Goal: Information Seeking & Learning: Learn about a topic

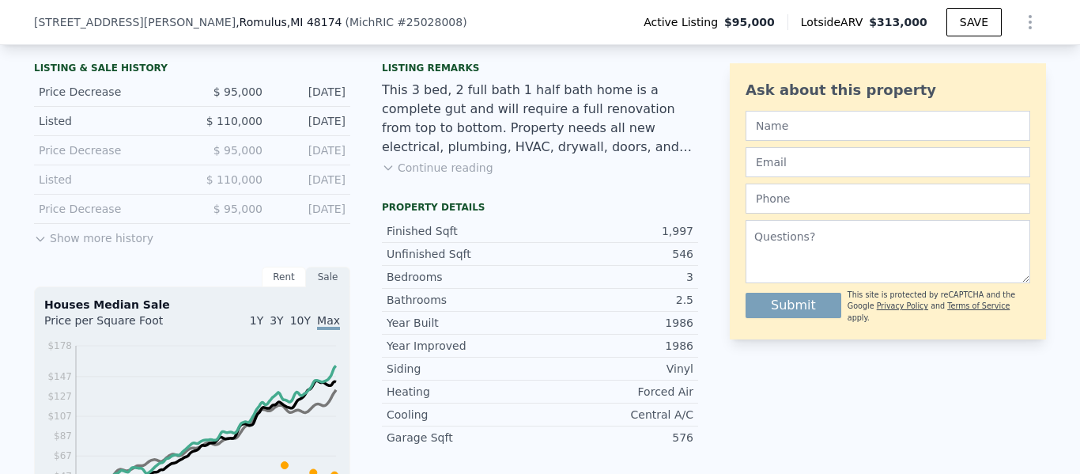
scroll to position [341, 0]
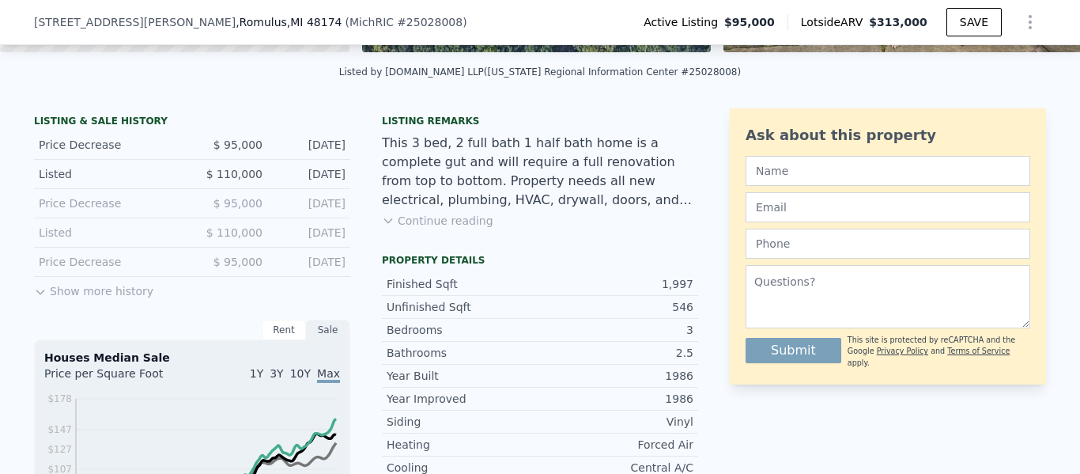
click at [130, 298] on div "LISTING & SALE HISTORY Price Decrease $ 95,000 [DATE] Listed $ 110,000 [DATE] P…" at bounding box center [192, 208] width 316 height 186
click at [128, 297] on button "Show more history" at bounding box center [93, 288] width 119 height 22
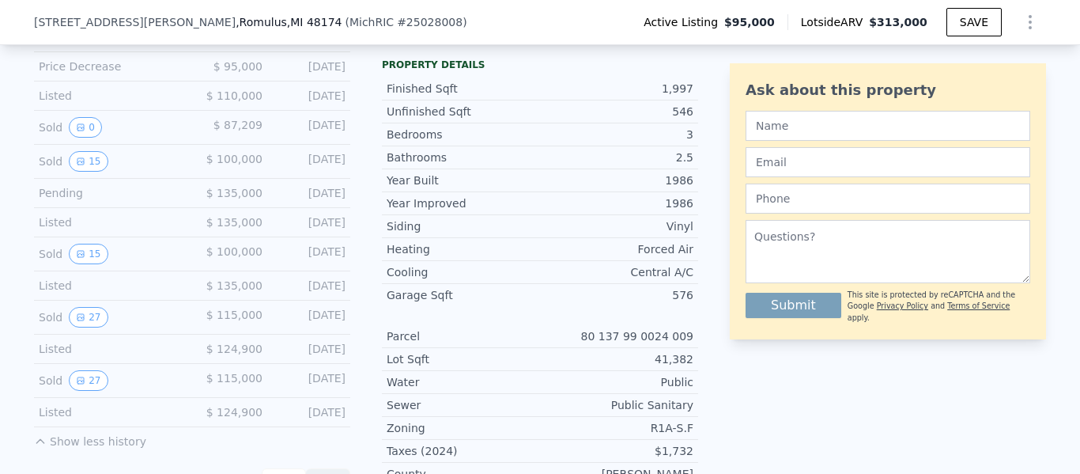
scroll to position [527, 0]
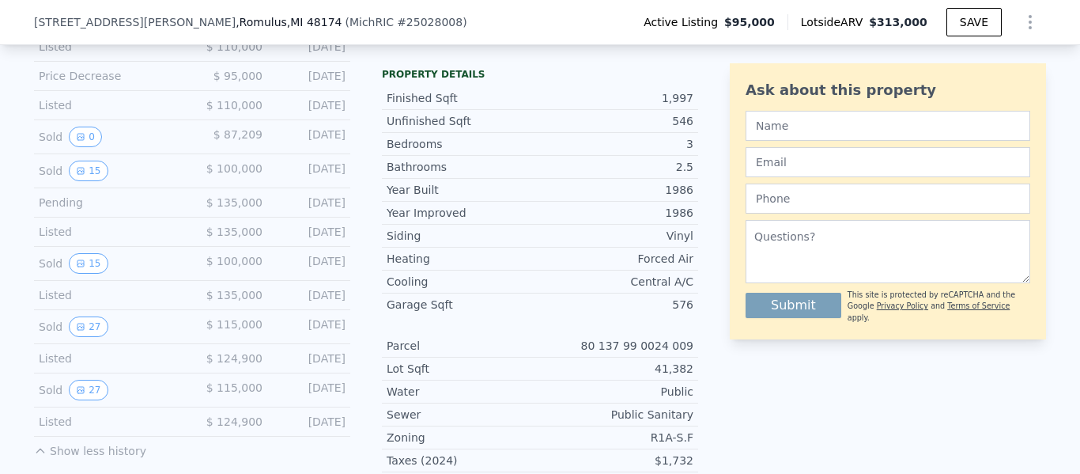
click at [98, 380] on div "Sold 27" at bounding box center [109, 390] width 141 height 21
click at [89, 387] on button "27" at bounding box center [88, 390] width 39 height 21
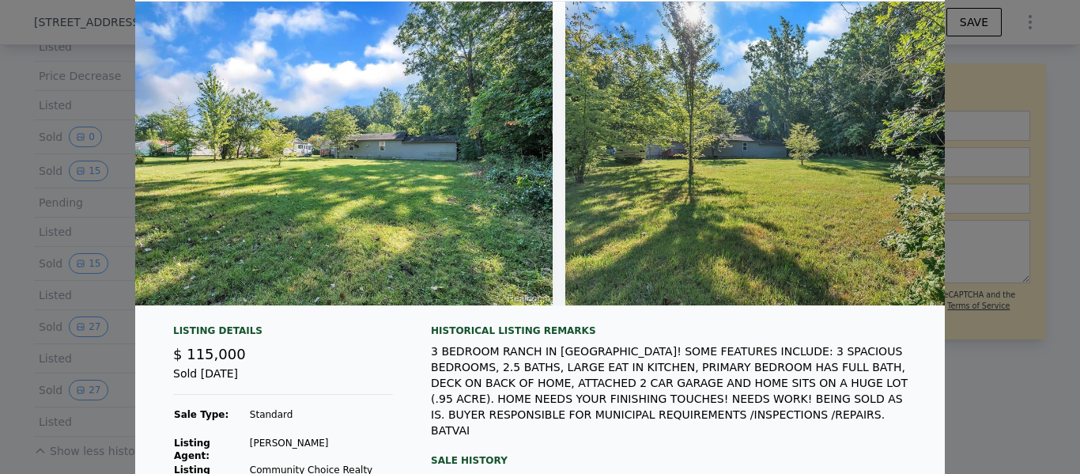
scroll to position [0, 11439]
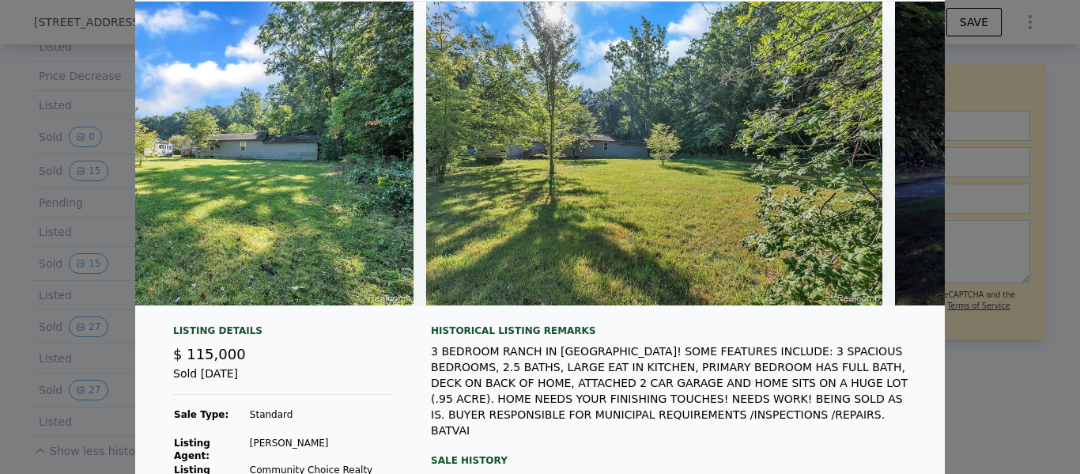
click at [996, 208] on div at bounding box center [540, 237] width 1080 height 474
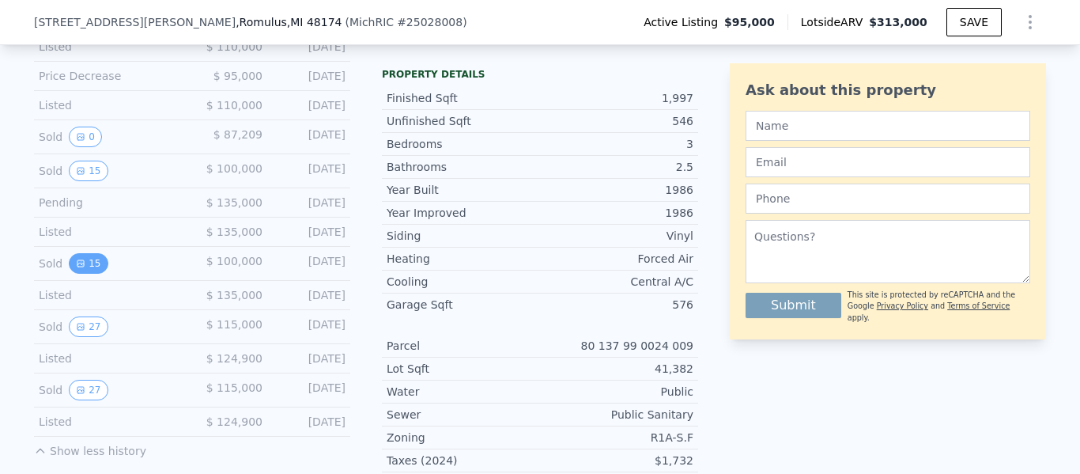
click at [98, 253] on button "15" at bounding box center [88, 263] width 39 height 21
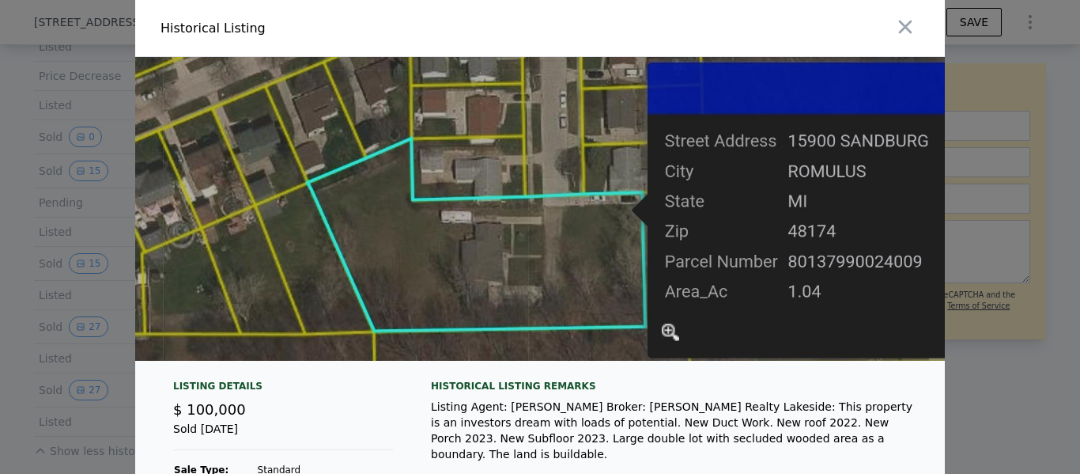
scroll to position [0, 9344]
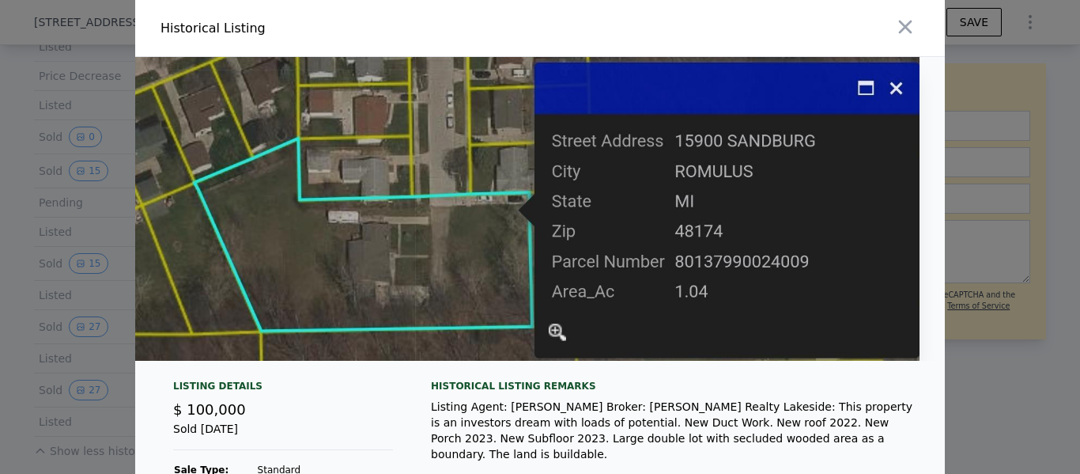
click at [581, 182] on img at bounding box center [382, 209] width 1076 height 304
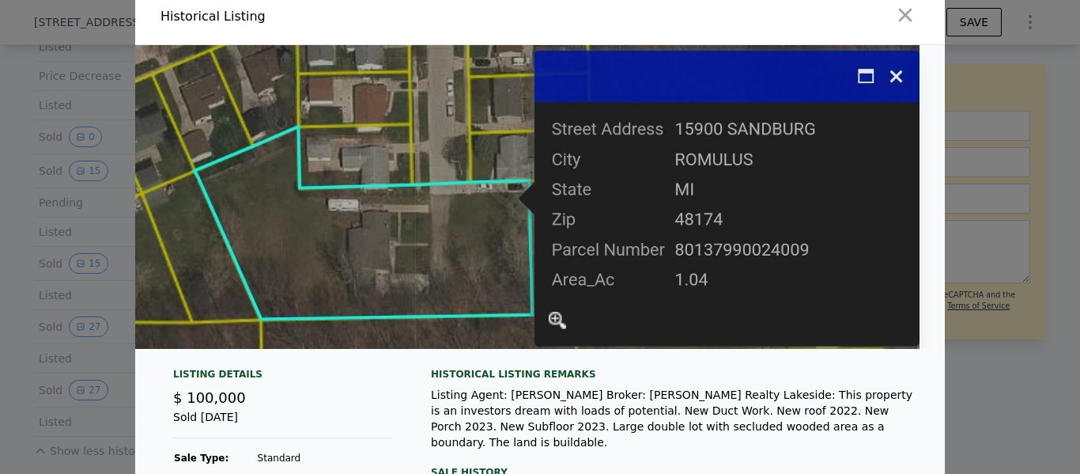
scroll to position [13, 0]
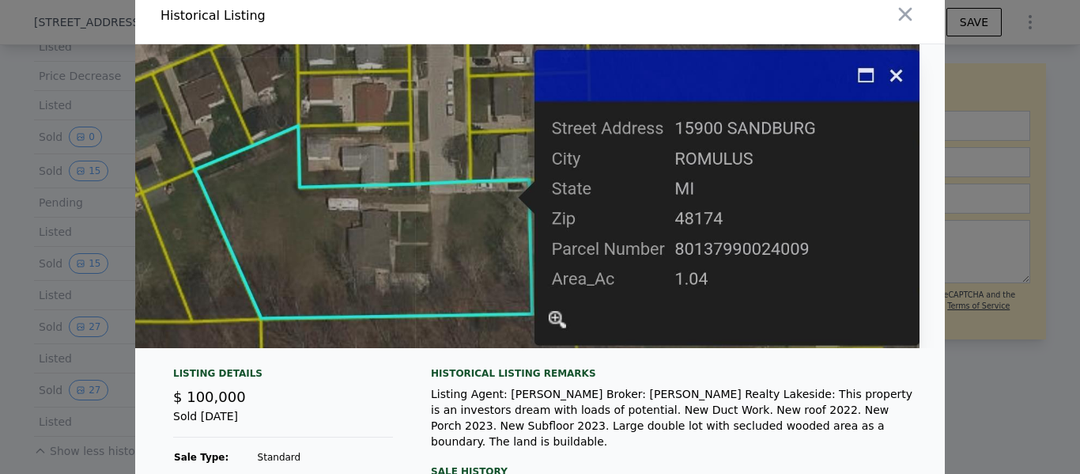
click at [95, 152] on div at bounding box center [540, 237] width 1080 height 474
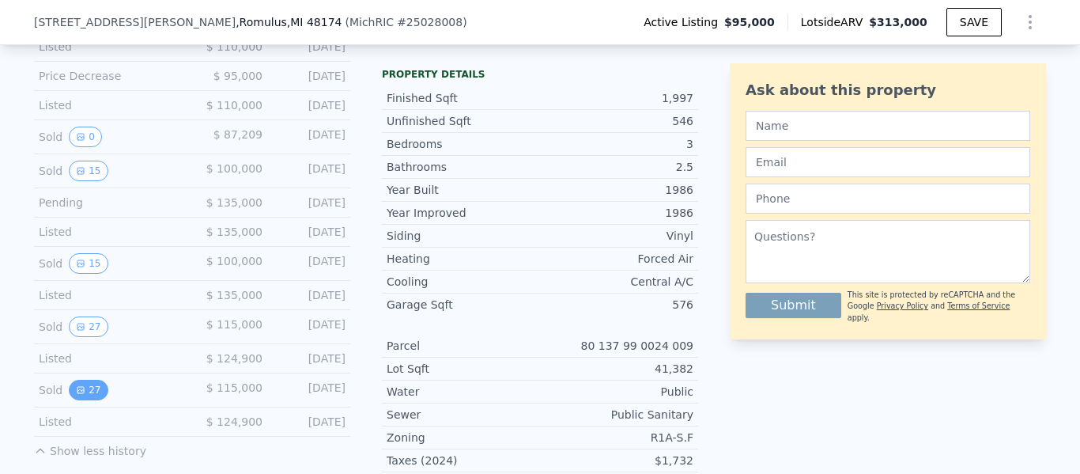
click at [76, 393] on icon "View historical data" at bounding box center [80, 389] width 9 height 9
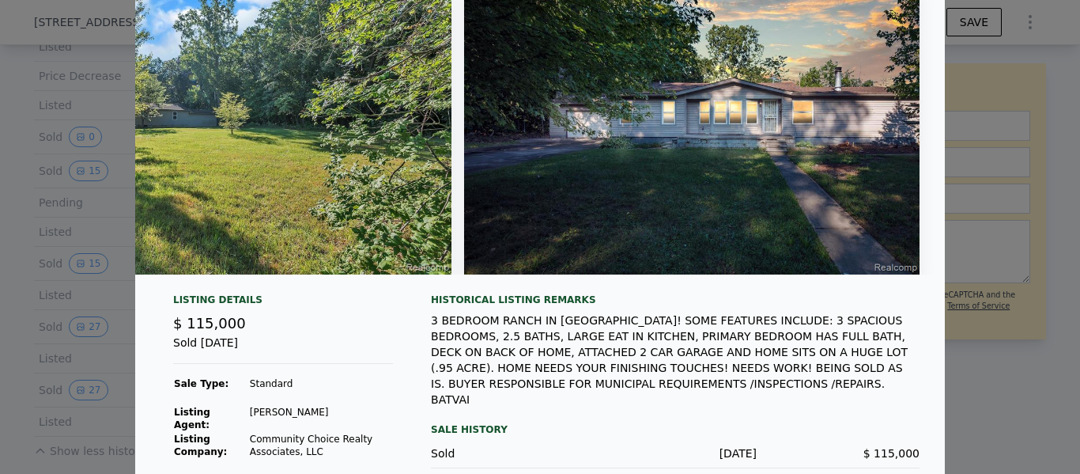
scroll to position [119, 0]
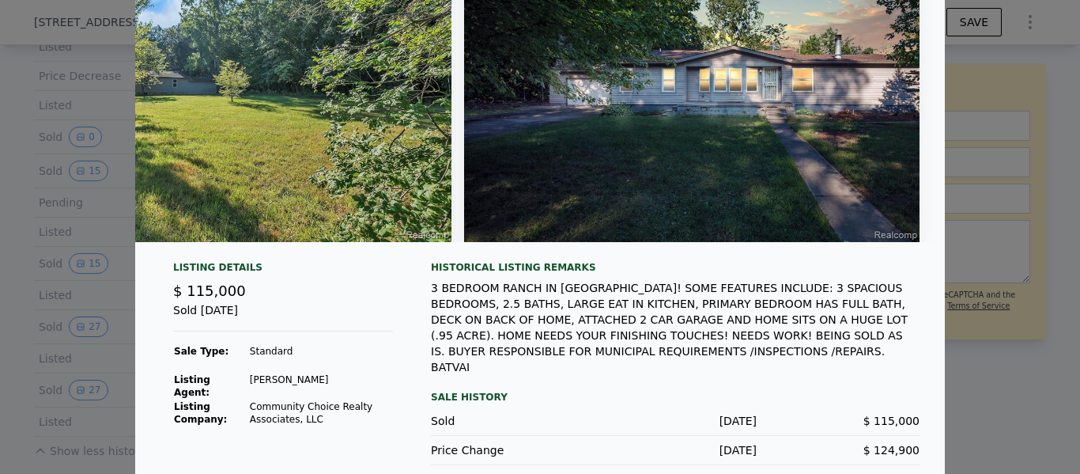
click at [1065, 374] on div at bounding box center [540, 237] width 1080 height 474
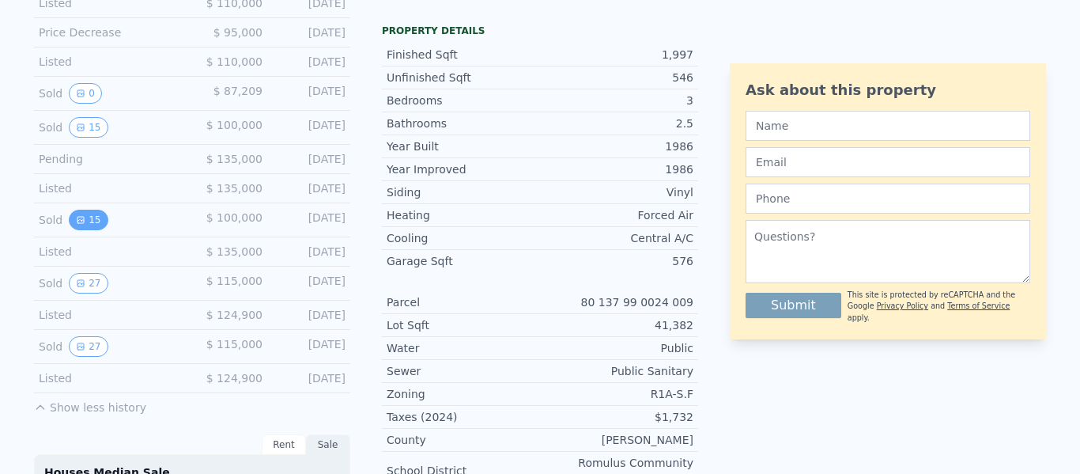
scroll to position [1, 0]
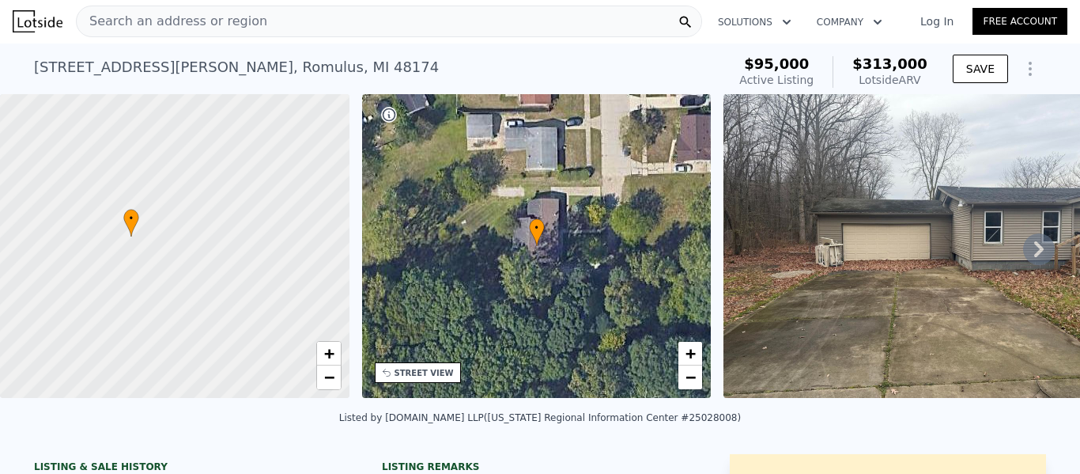
drag, startPoint x: 79, startPoint y: 266, endPoint x: 36, endPoint y: 256, distance: 43.8
click at [36, 256] on div at bounding box center [174, 246] width 419 height 365
drag, startPoint x: 212, startPoint y: 290, endPoint x: 191, endPoint y: 263, distance: 34.5
click at [191, 263] on div at bounding box center [173, 244] width 419 height 365
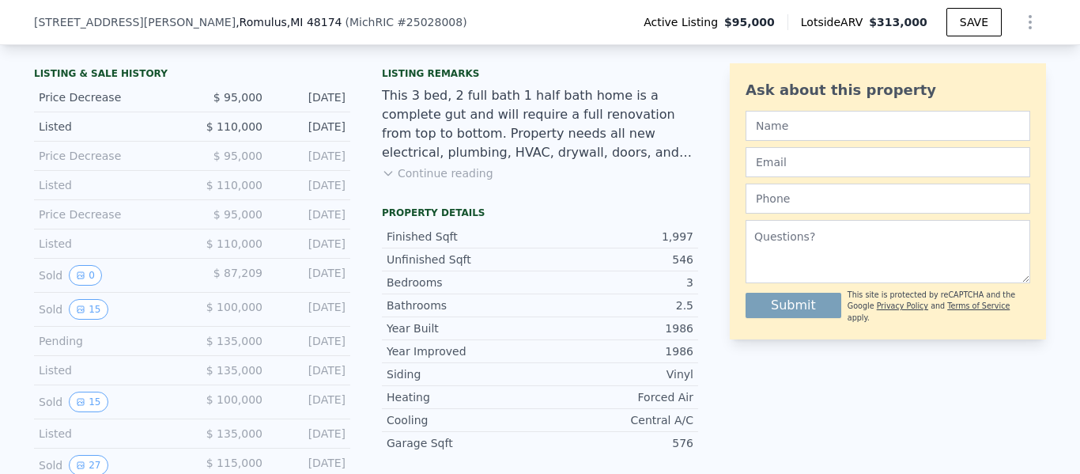
scroll to position [388, 0]
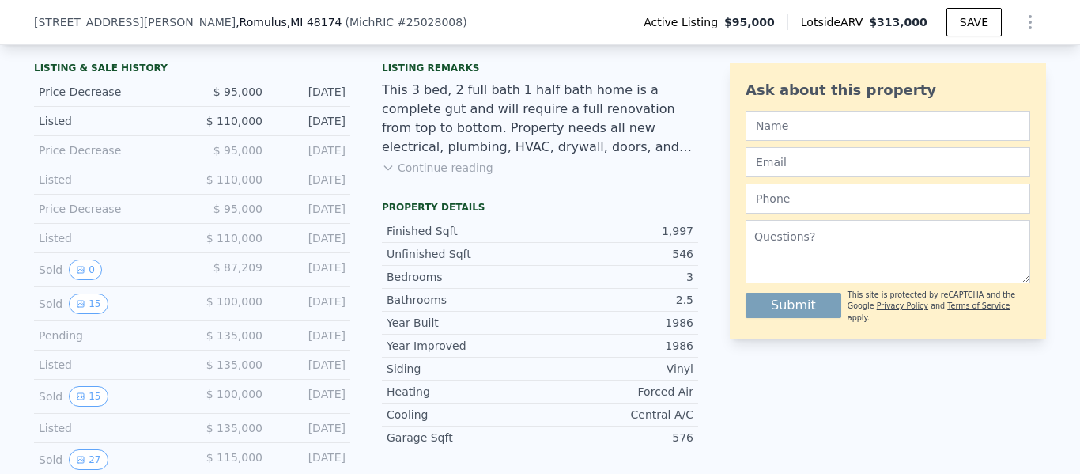
click at [455, 158] on div "Listing remarks This 3 bed, 2 full bath 1 half bath home is a complete gut and …" at bounding box center [540, 128] width 316 height 133
click at [456, 185] on div "Listing remarks This 3 bed, 2 full bath 1 half bath home is a complete gut and …" at bounding box center [540, 128] width 316 height 133
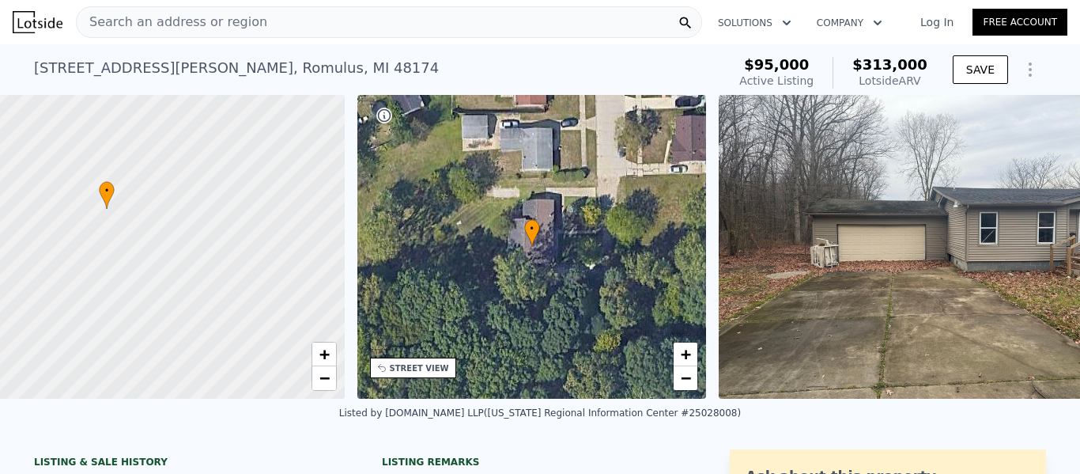
scroll to position [0, 6]
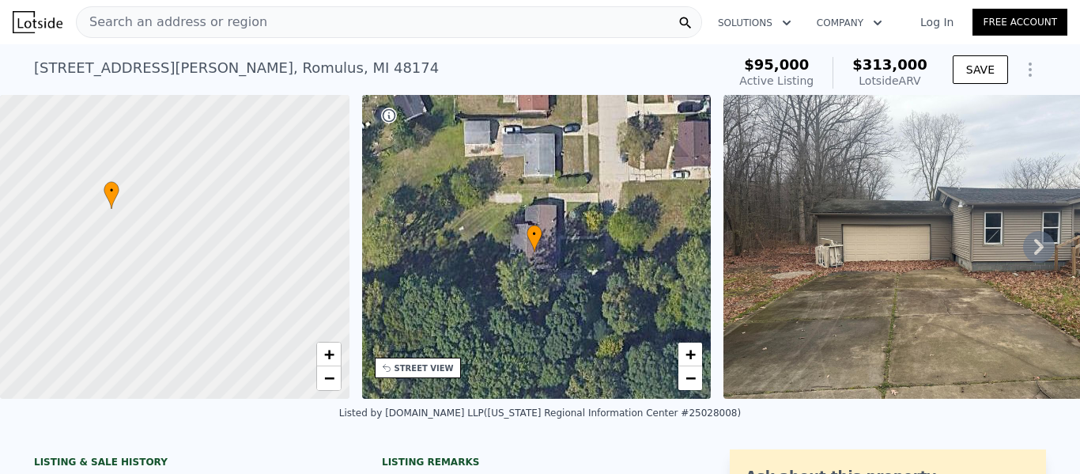
click at [656, 218] on div "• + −" at bounding box center [537, 247] width 350 height 304
click at [992, 224] on img at bounding box center [926, 247] width 405 height 304
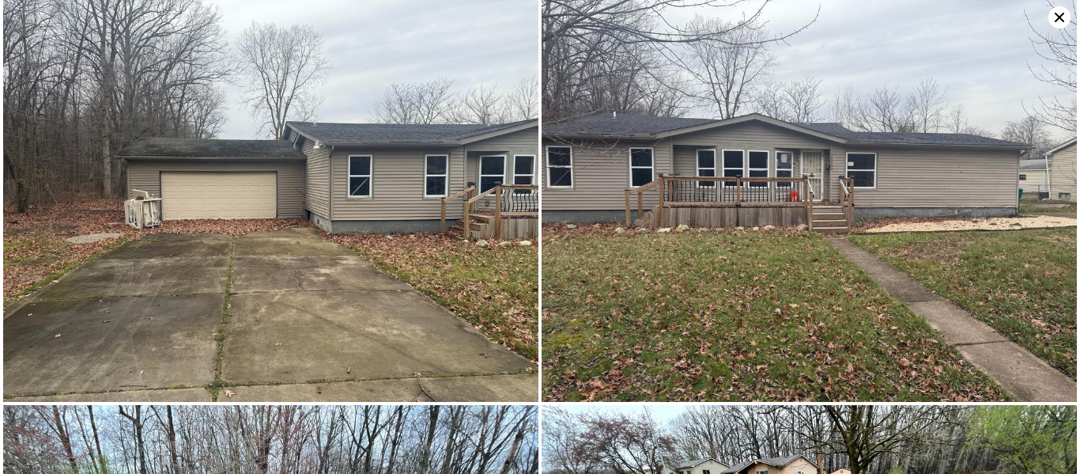
click at [1065, 7] on icon at bounding box center [1060, 17] width 22 height 22
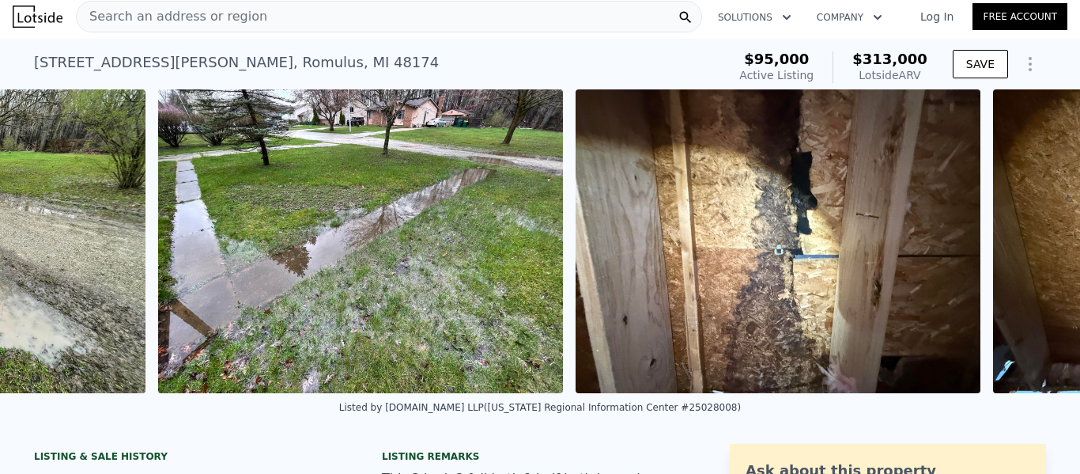
scroll to position [0, 2567]
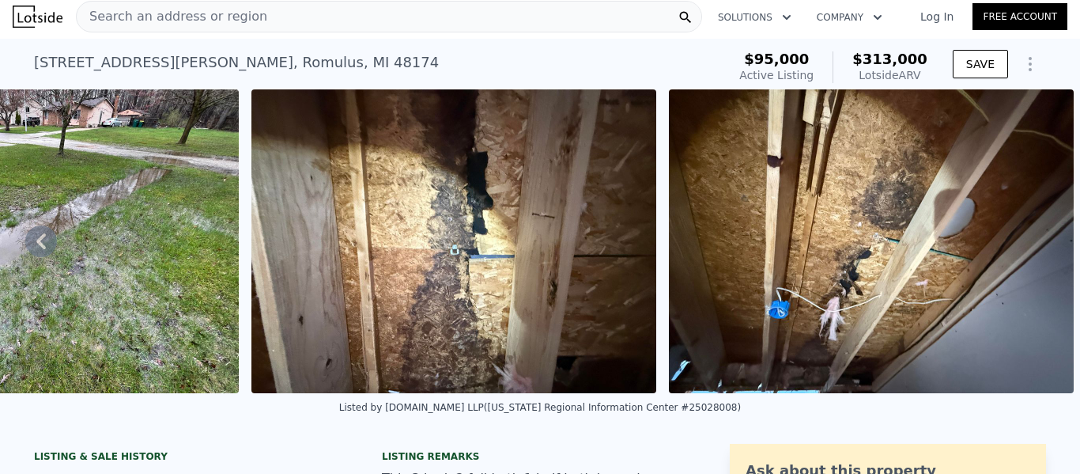
click at [873, 276] on img at bounding box center [871, 241] width 405 height 304
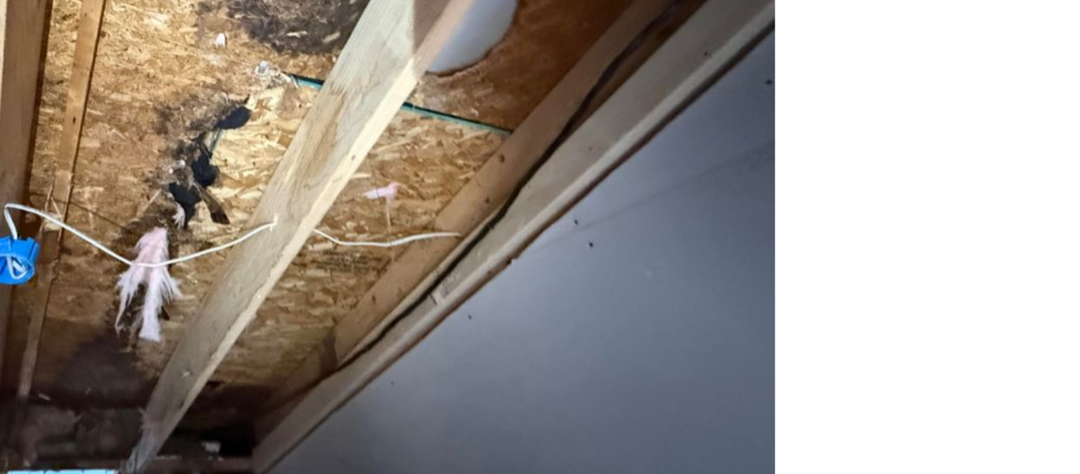
scroll to position [1142, 0]
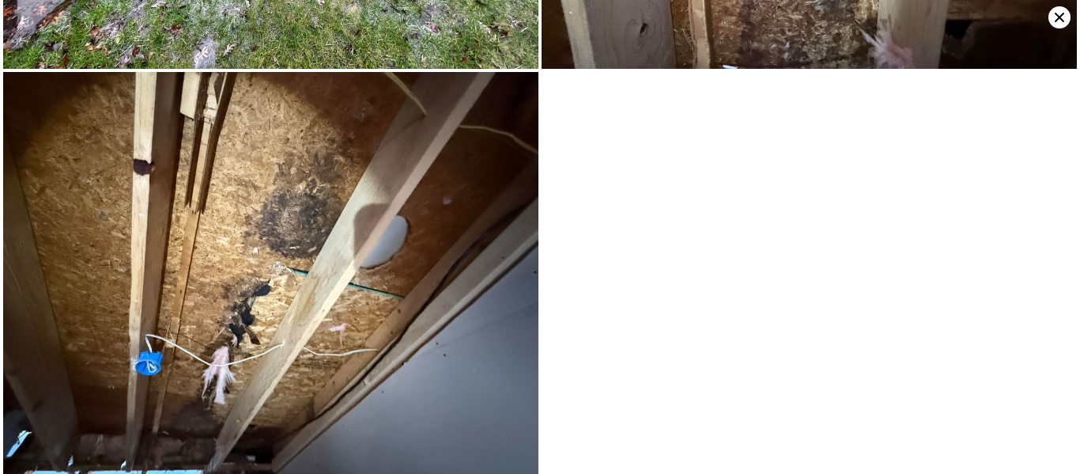
click at [1062, 26] on icon at bounding box center [1060, 17] width 22 height 22
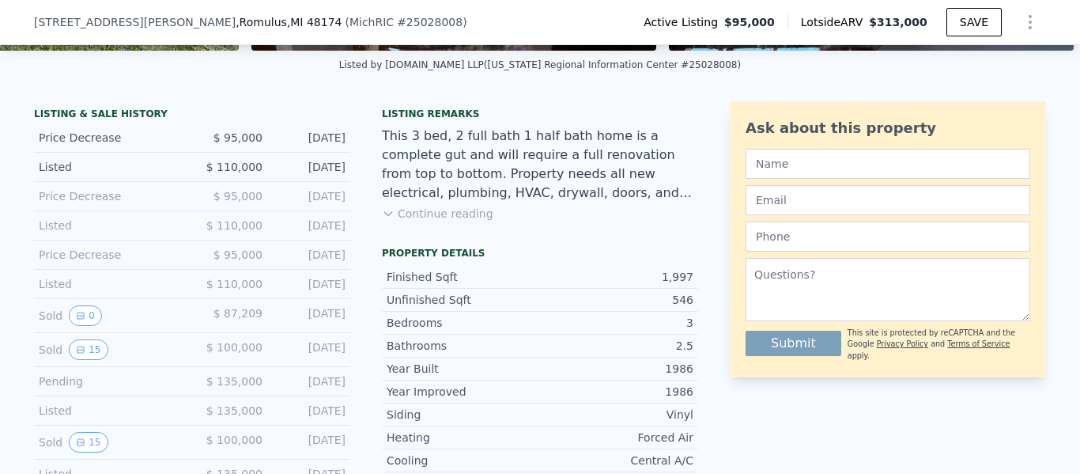
scroll to position [348, 0]
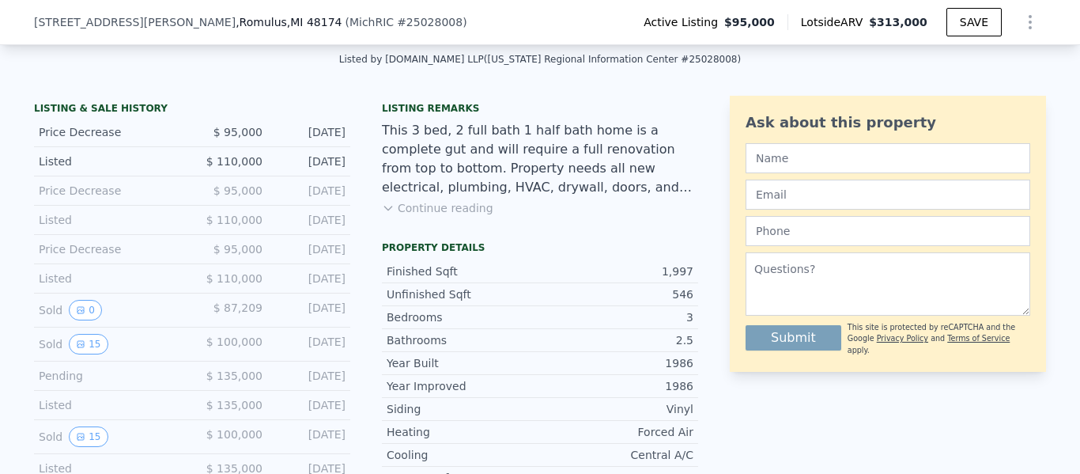
click at [440, 208] on button "Continue reading" at bounding box center [438, 208] width 112 height 16
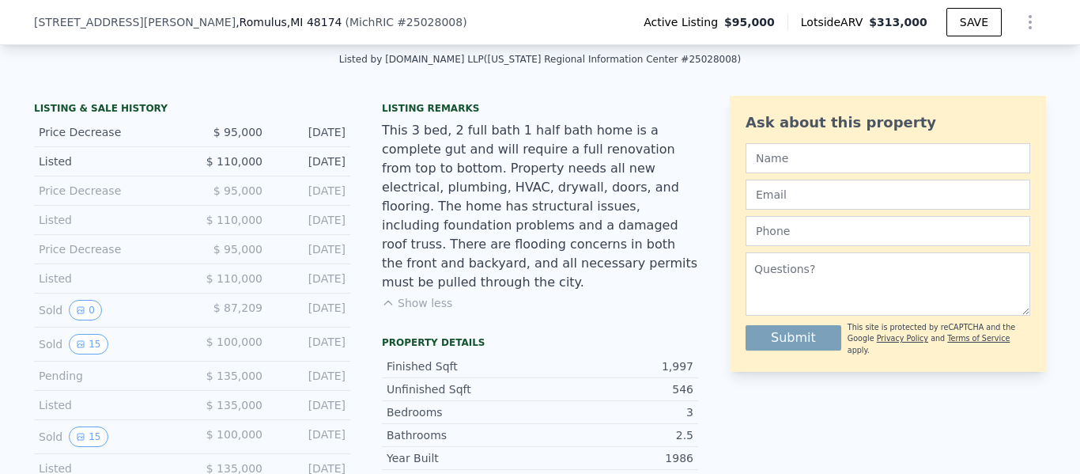
click at [81, 354] on div "Sold 15 $ 100,000 [DATE]" at bounding box center [192, 344] width 316 height 34
click at [81, 346] on icon "View historical data" at bounding box center [81, 344] width 6 height 6
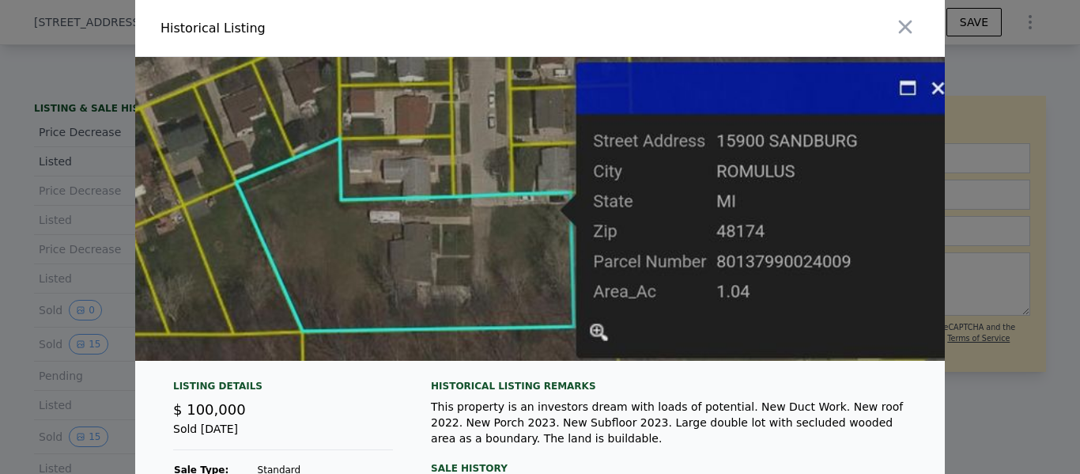
scroll to position [0, 9345]
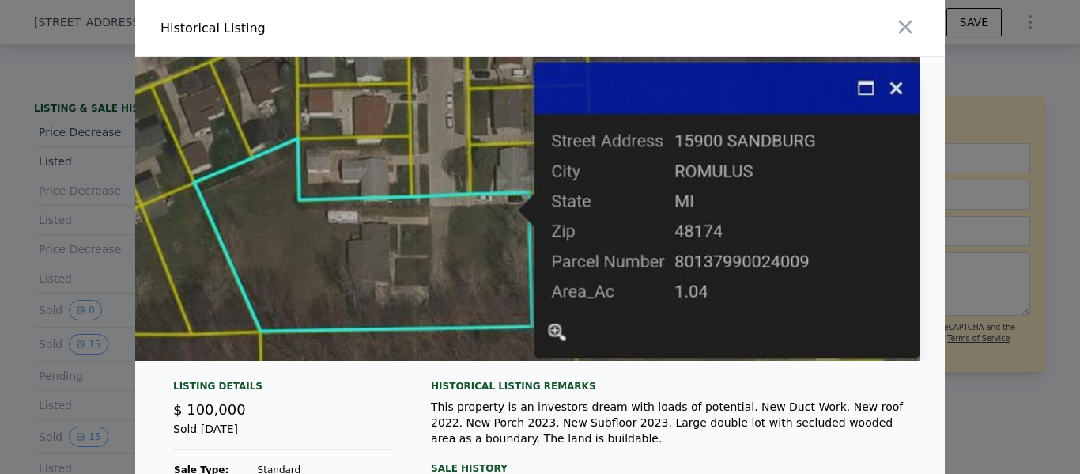
click at [984, 205] on div at bounding box center [540, 237] width 1080 height 474
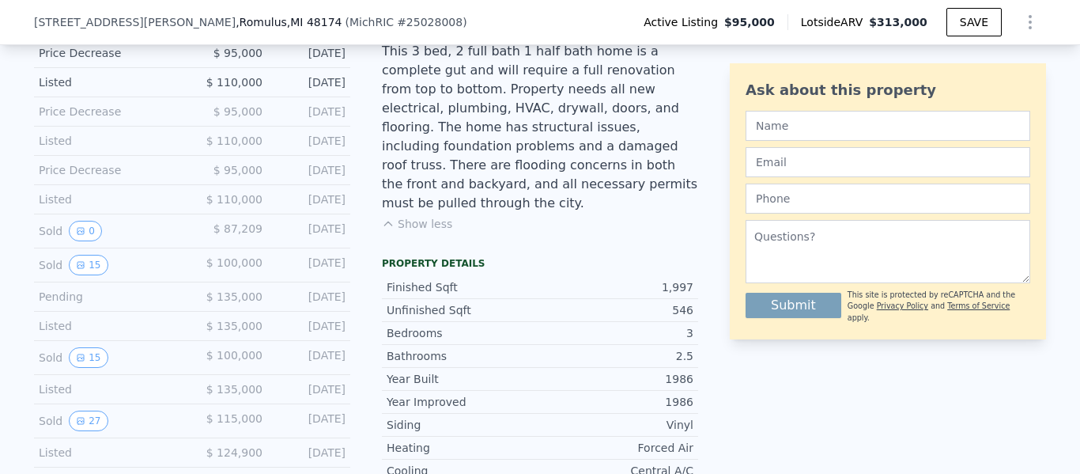
scroll to position [494, 0]
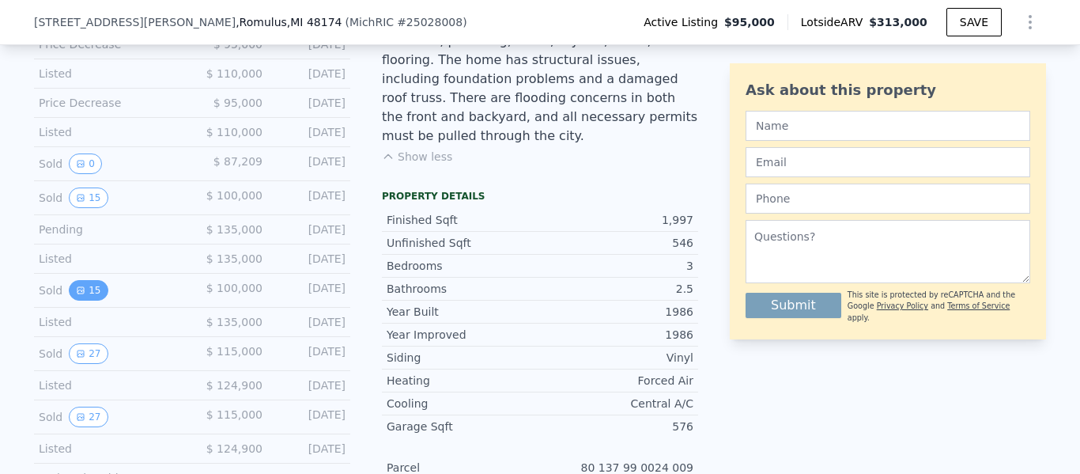
click at [96, 293] on button "15" at bounding box center [88, 290] width 39 height 21
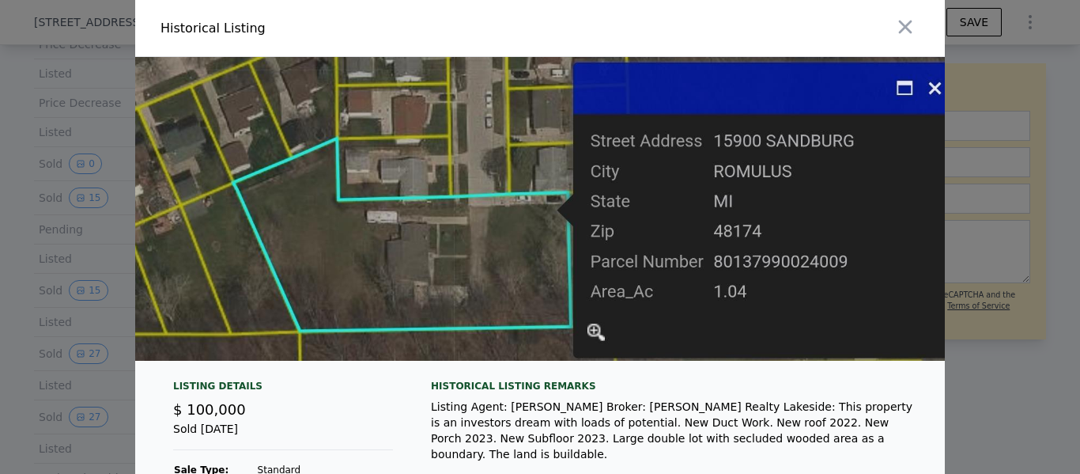
scroll to position [0, 9344]
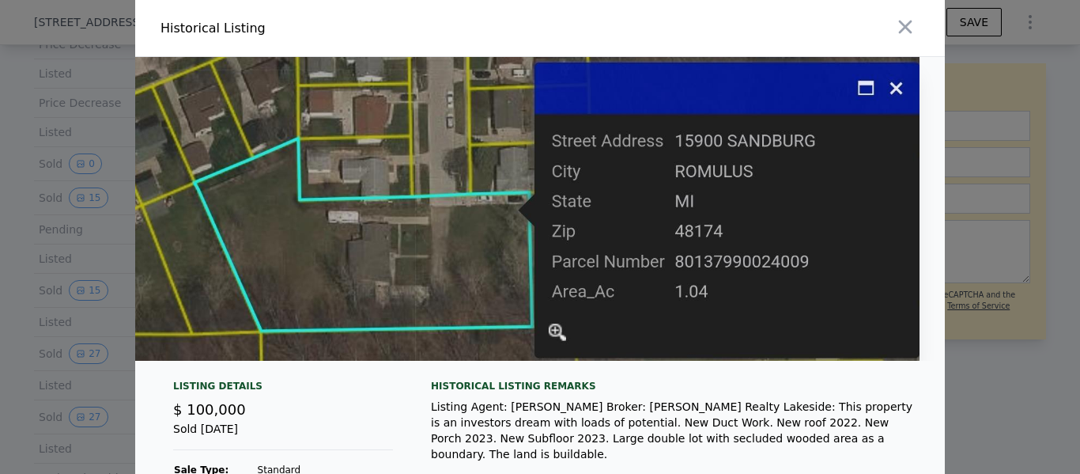
click at [1017, 138] on div at bounding box center [540, 237] width 1080 height 474
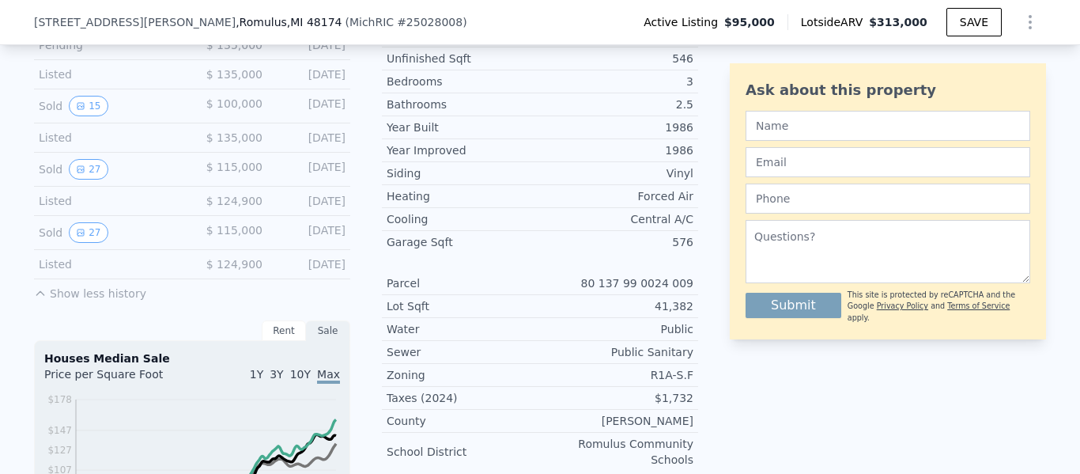
scroll to position [680, 0]
click at [86, 221] on button "27" at bounding box center [88, 231] width 39 height 21
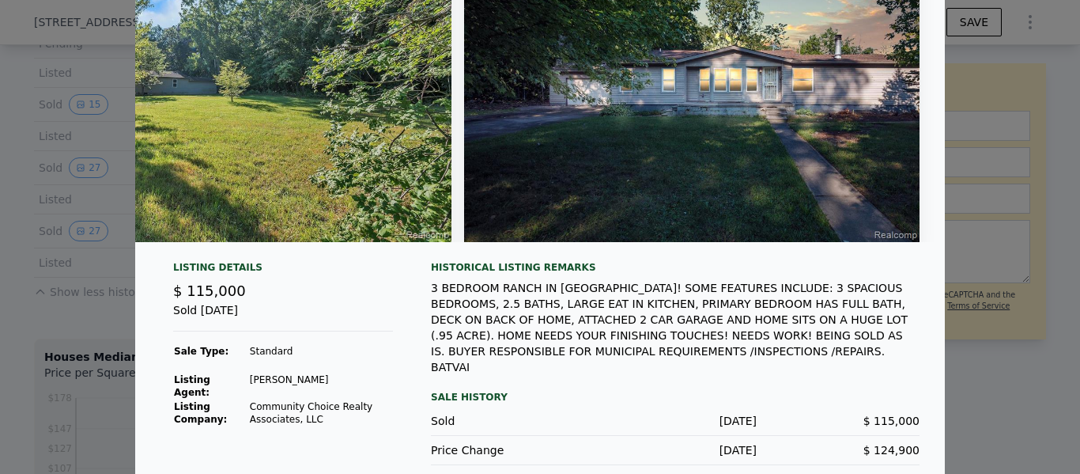
scroll to position [103, 0]
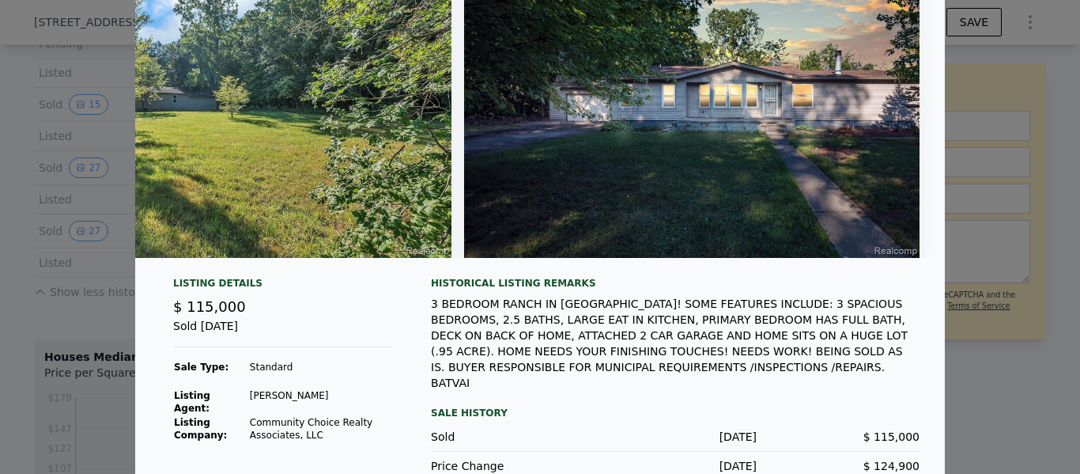
click at [1027, 212] on div at bounding box center [540, 237] width 1080 height 474
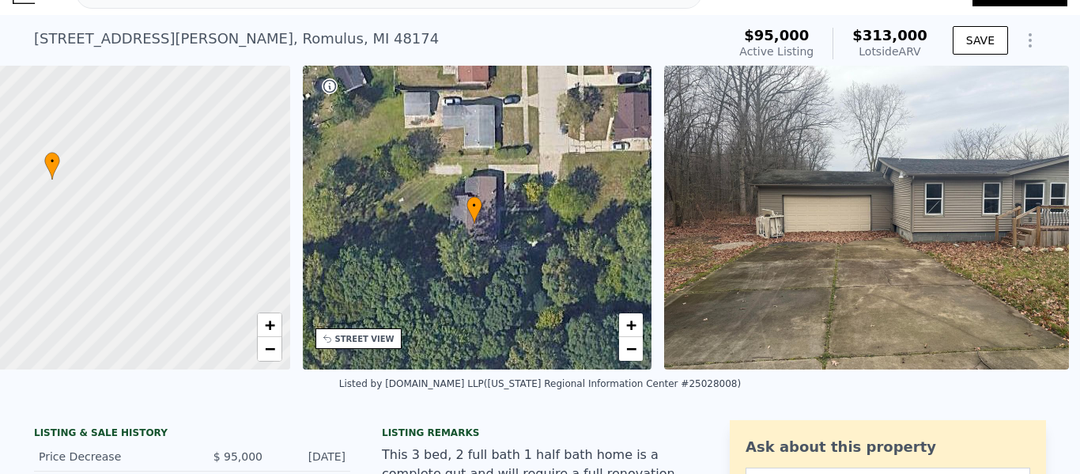
scroll to position [0, 6]
